Goal: Task Accomplishment & Management: Use online tool/utility

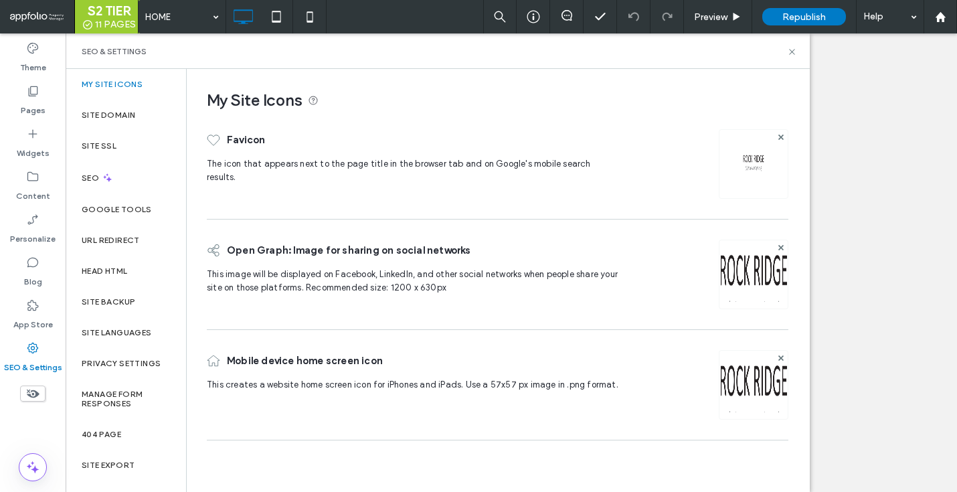
click at [120, 464] on label "Site Export" at bounding box center [108, 464] width 53 height 9
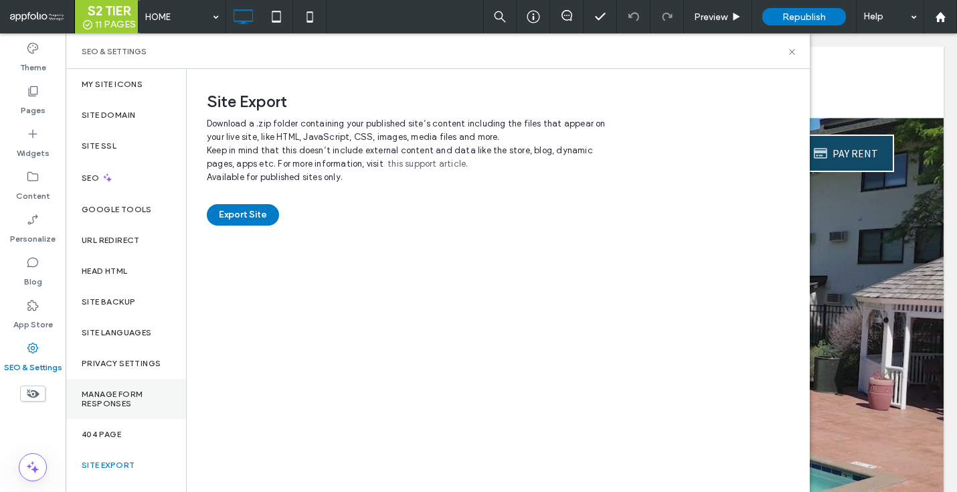
click at [123, 404] on label "Manage Form Responses" at bounding box center [126, 398] width 88 height 19
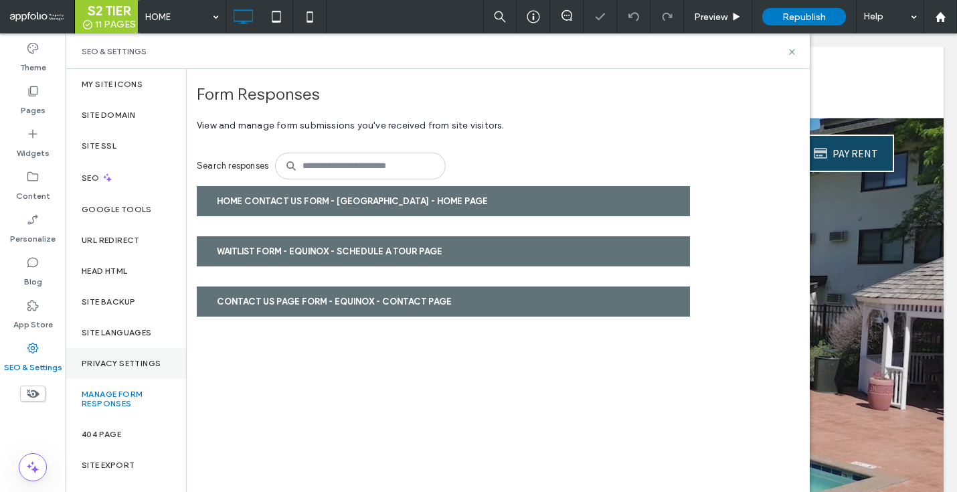
click at [131, 356] on div "Privacy Settings" at bounding box center [126, 363] width 120 height 31
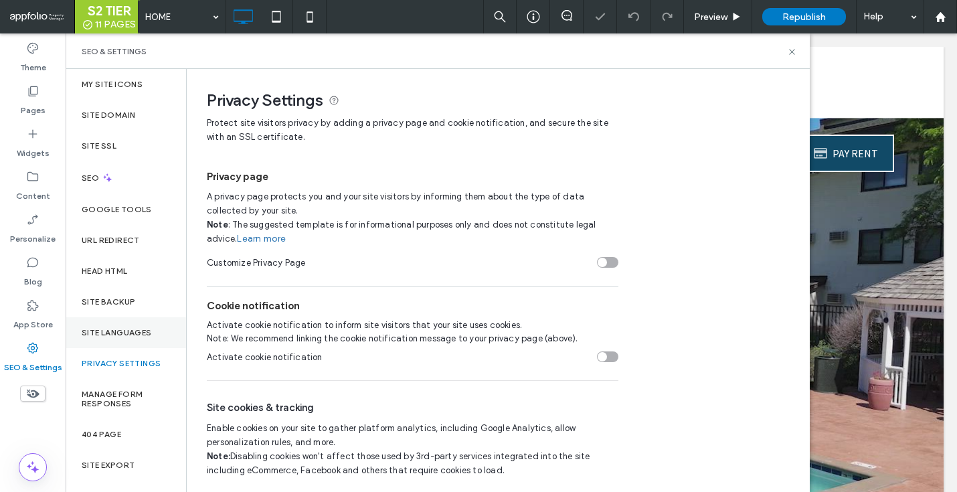
click at [132, 327] on div "Site Languages" at bounding box center [126, 332] width 120 height 31
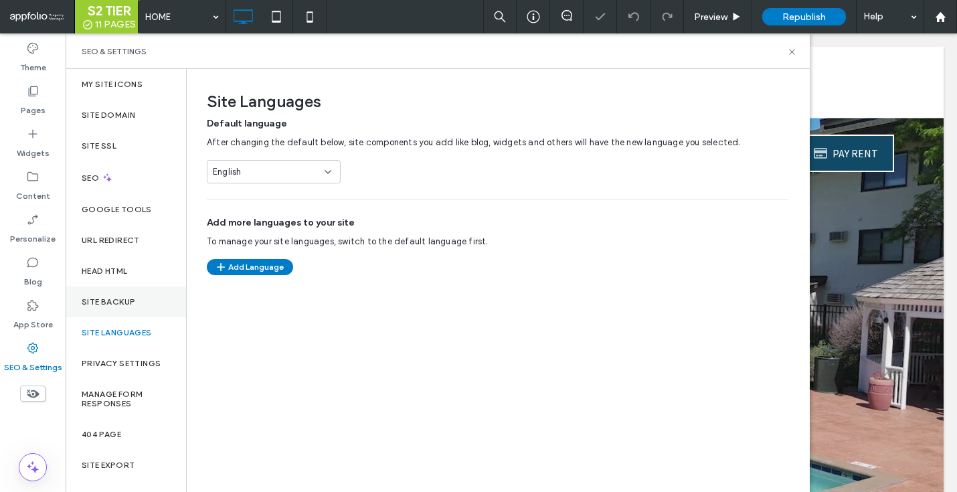
click at [132, 302] on label "Site Backup" at bounding box center [109, 301] width 54 height 9
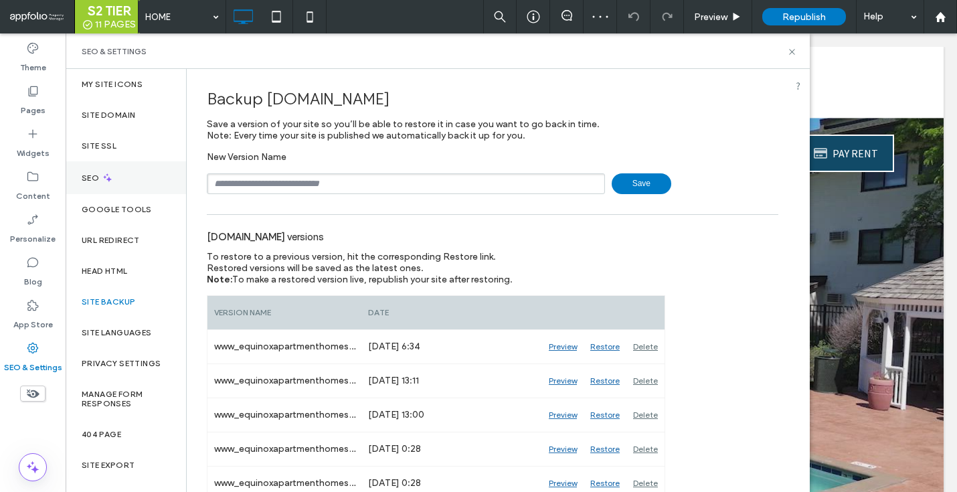
click at [122, 188] on div "SEO" at bounding box center [126, 177] width 120 height 33
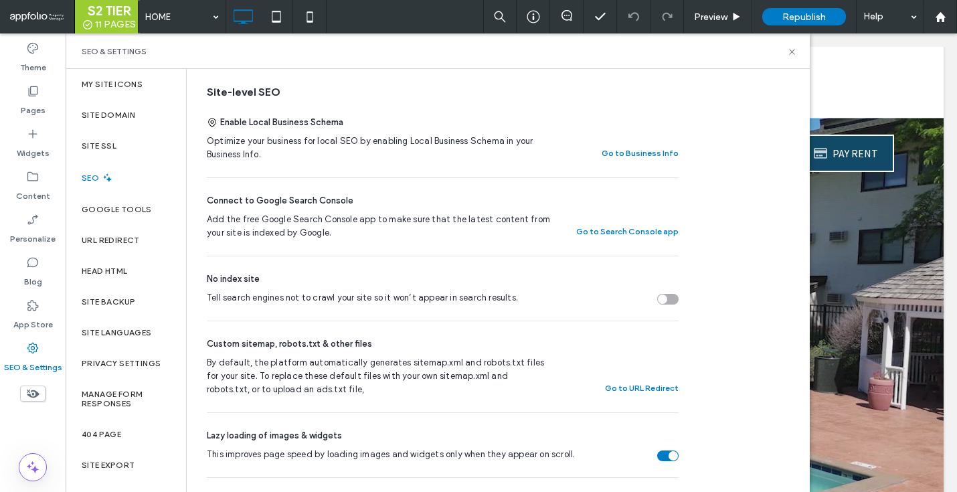
scroll to position [366, 0]
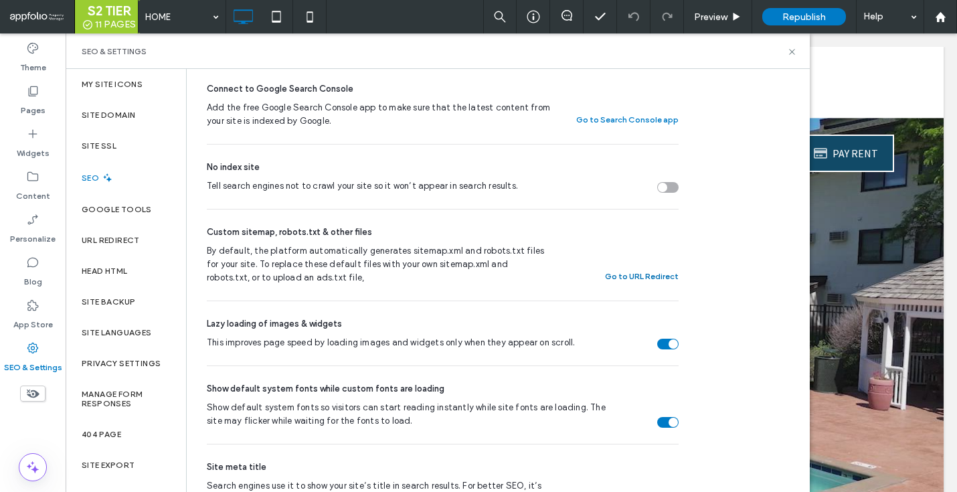
click at [642, 282] on button "Go to URL Redirect" at bounding box center [642, 276] width 74 height 16
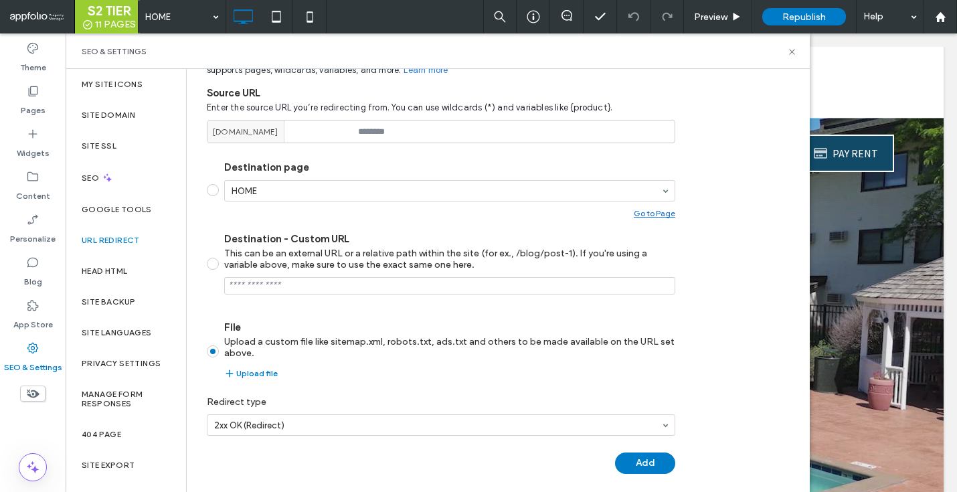
scroll to position [173, 0]
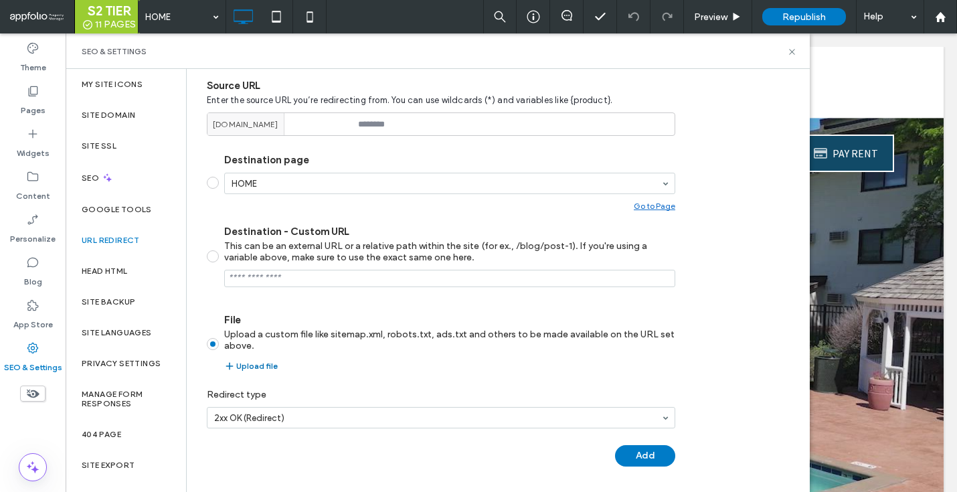
click at [253, 364] on button "Upload file" at bounding box center [251, 366] width 54 height 16
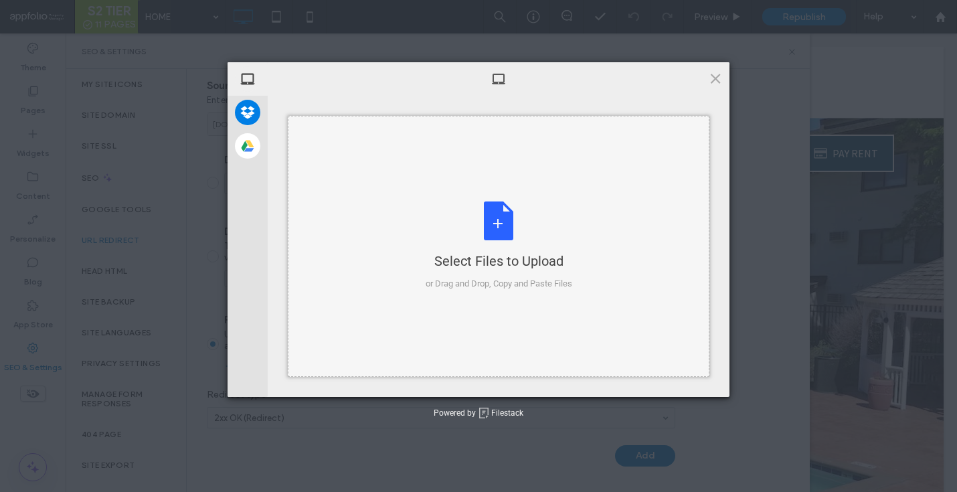
click at [515, 205] on div "Select Files to Upload or Drag and Drop, Copy and Paste Files" at bounding box center [499, 245] width 147 height 89
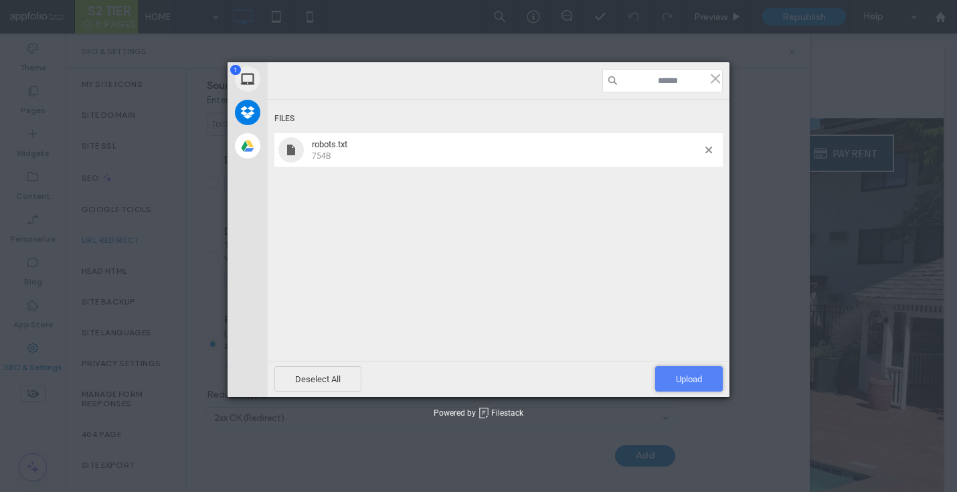
click at [677, 376] on span "Upload 1" at bounding box center [689, 379] width 26 height 10
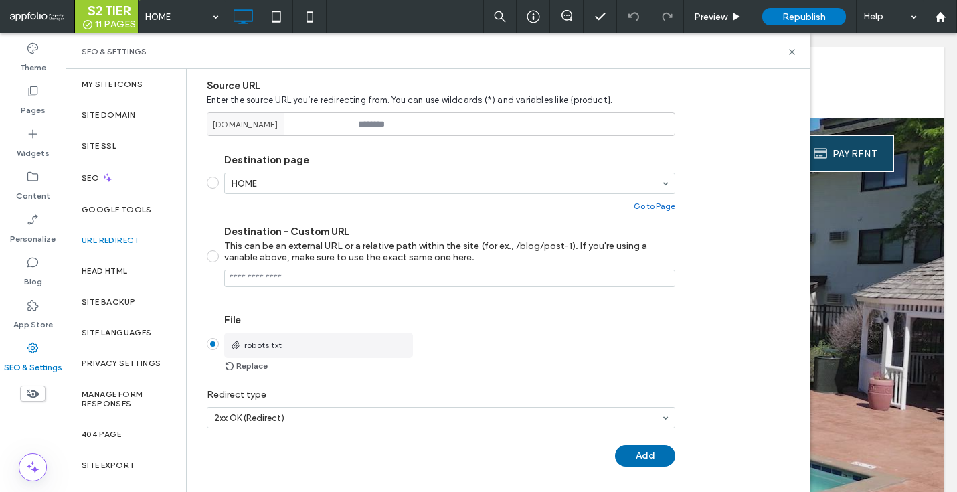
click at [640, 459] on button "Add" at bounding box center [645, 455] width 60 height 21
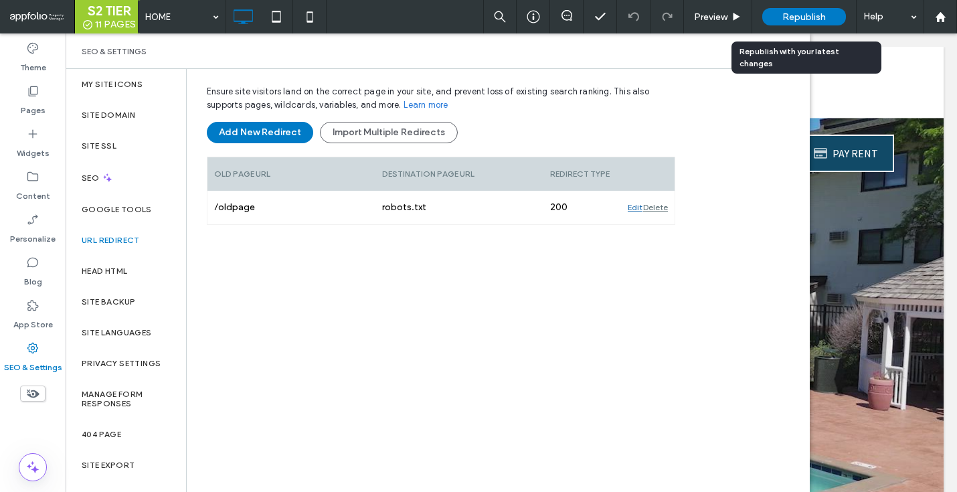
click at [806, 16] on span "Republish" at bounding box center [803, 16] width 43 height 11
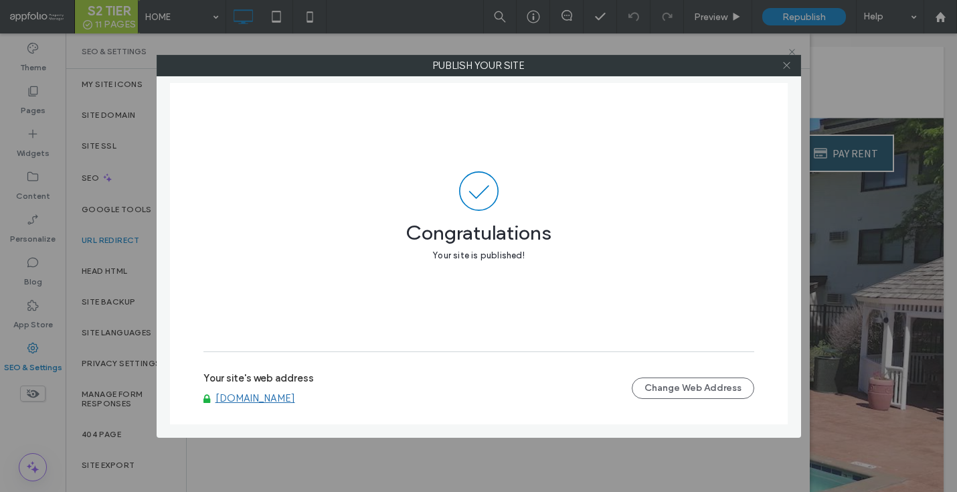
click at [790, 65] on icon at bounding box center [787, 65] width 10 height 10
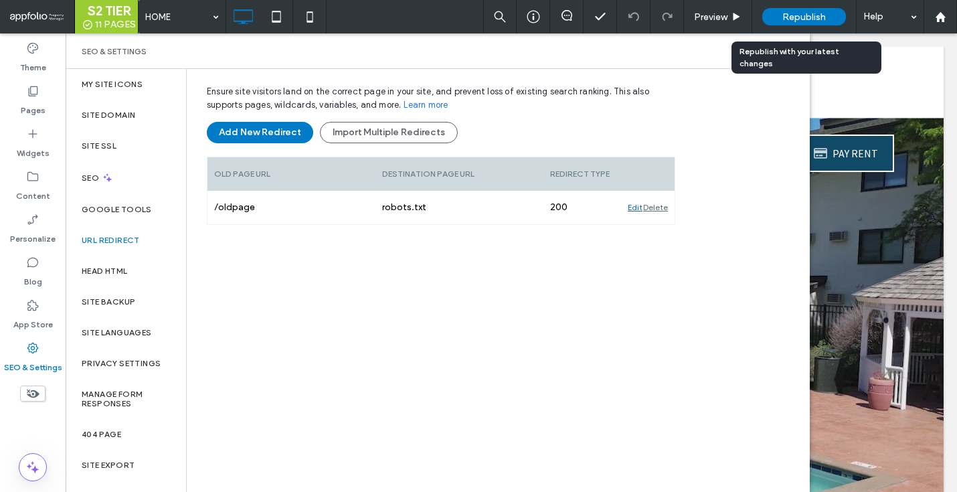
click at [813, 14] on span "Republish" at bounding box center [803, 16] width 43 height 11
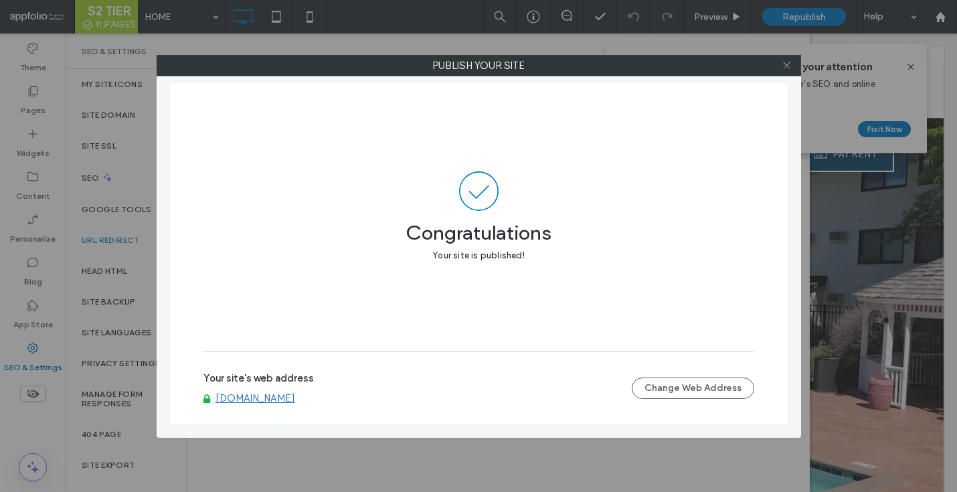
click at [788, 62] on icon at bounding box center [787, 65] width 10 height 10
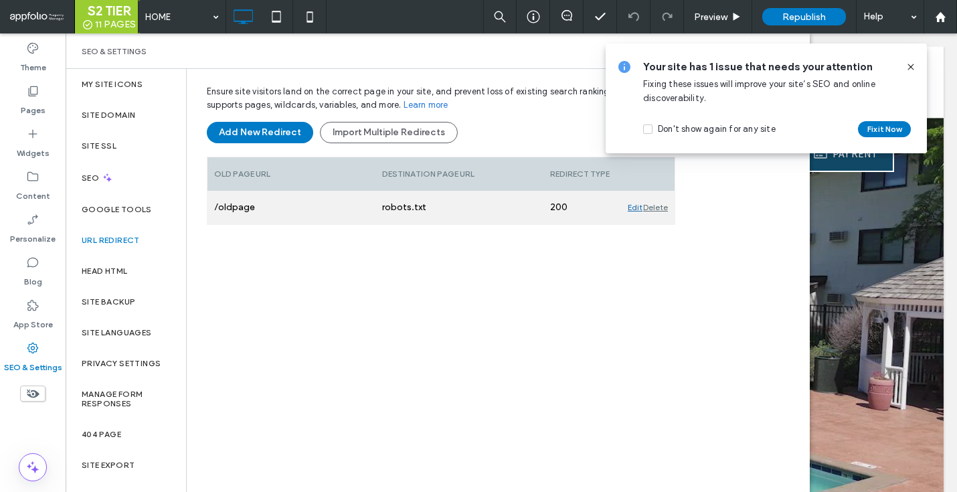
click at [630, 208] on div "Edit" at bounding box center [635, 207] width 15 height 33
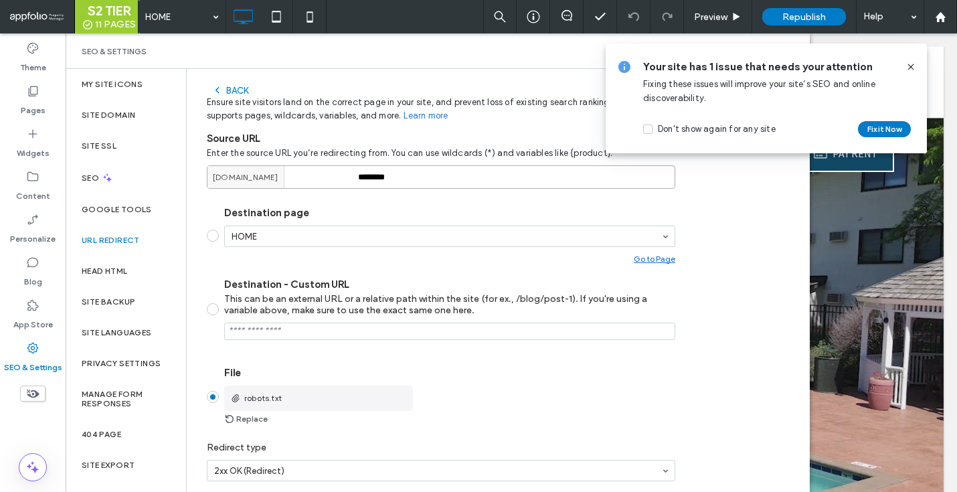
drag, startPoint x: 416, startPoint y: 175, endPoint x: 360, endPoint y: 175, distance: 55.5
click at [360, 175] on input "********" at bounding box center [441, 176] width 468 height 23
type input "**********"
click at [431, 301] on div "This can be an external URL or a relative path within the site (for ex., /blog/…" at bounding box center [449, 304] width 451 height 23
type input "**********"
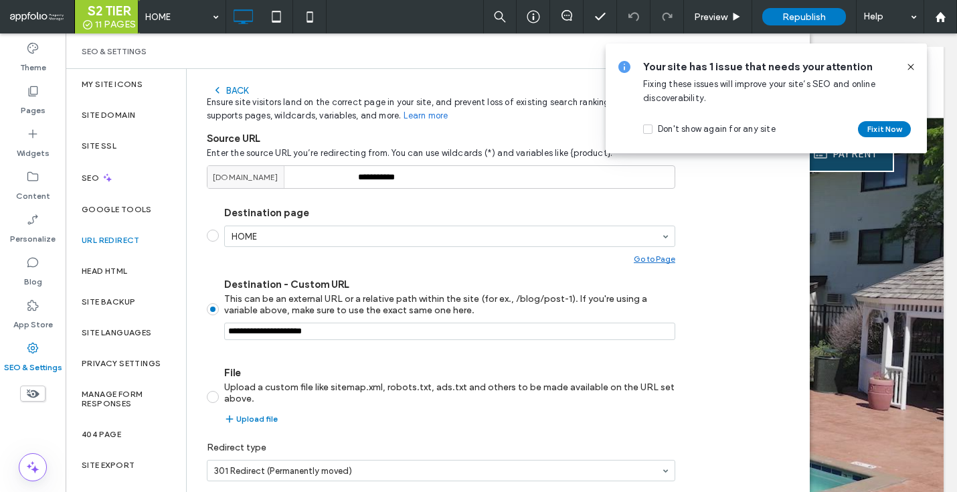
scroll to position [184, 0]
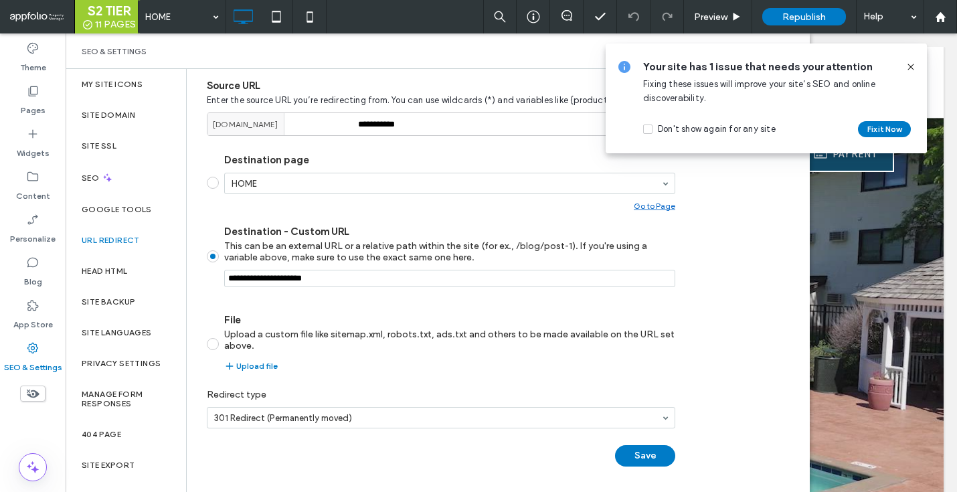
click at [214, 344] on span at bounding box center [213, 344] width 12 height 12
click at [249, 360] on button "Upload file" at bounding box center [251, 366] width 54 height 16
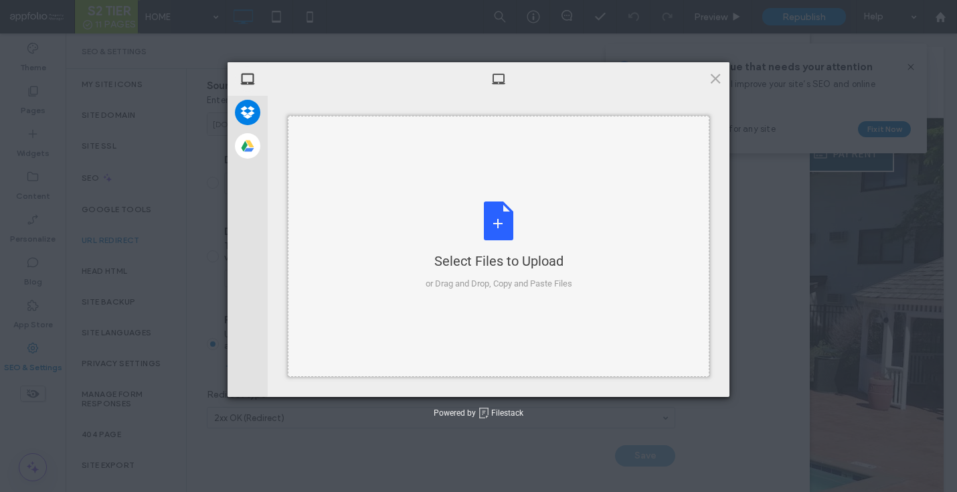
click at [510, 214] on div "Select Files to Upload or Drag and Drop, Copy and Paste Files" at bounding box center [499, 245] width 147 height 89
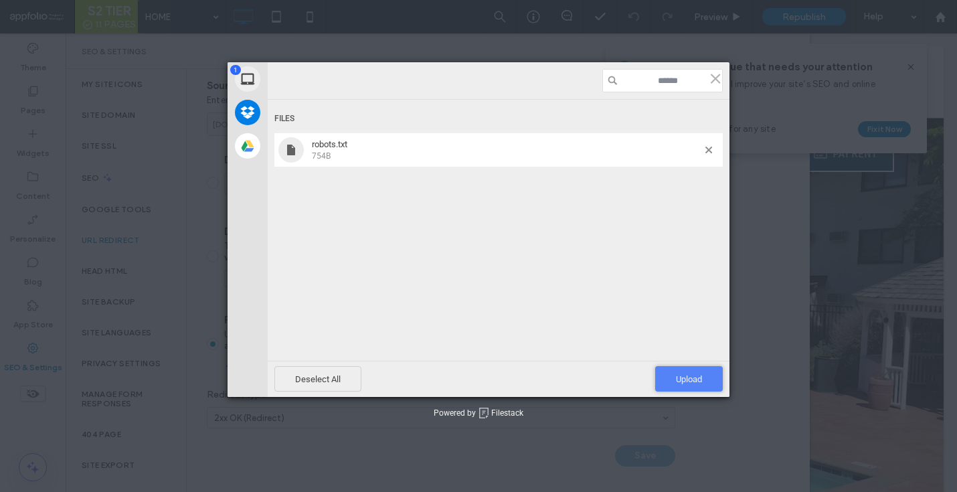
click at [663, 384] on span "Upload 1" at bounding box center [689, 378] width 68 height 25
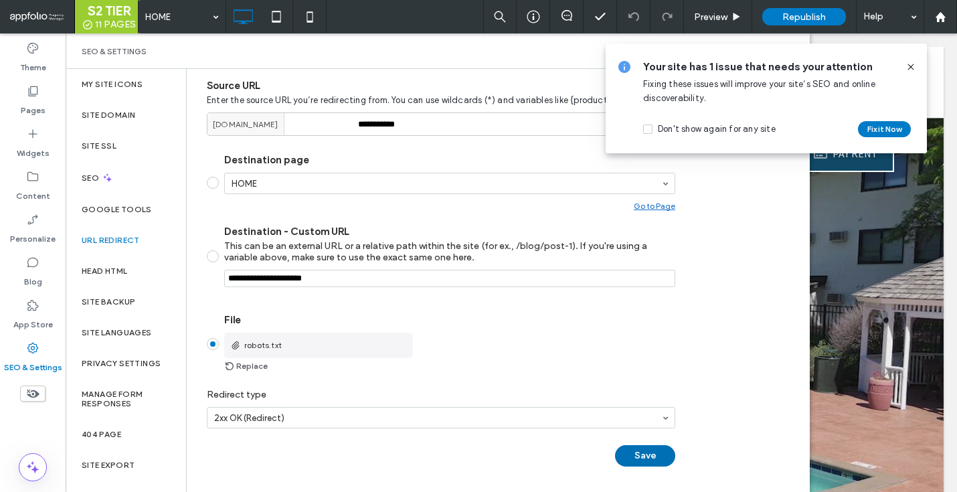
click at [628, 453] on button "Save" at bounding box center [645, 455] width 60 height 21
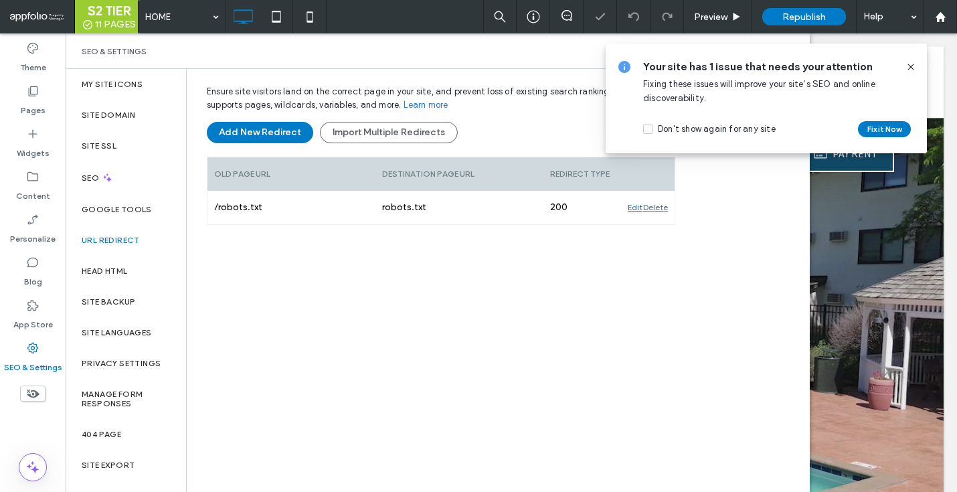
scroll to position [128, 0]
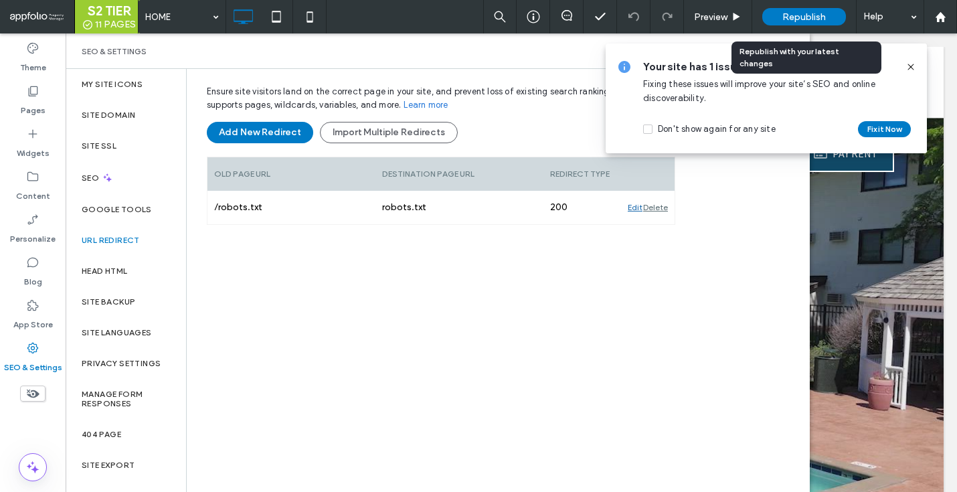
click at [802, 19] on span "Republish" at bounding box center [803, 16] width 43 height 11
